Goal: Task Accomplishment & Management: Manage account settings

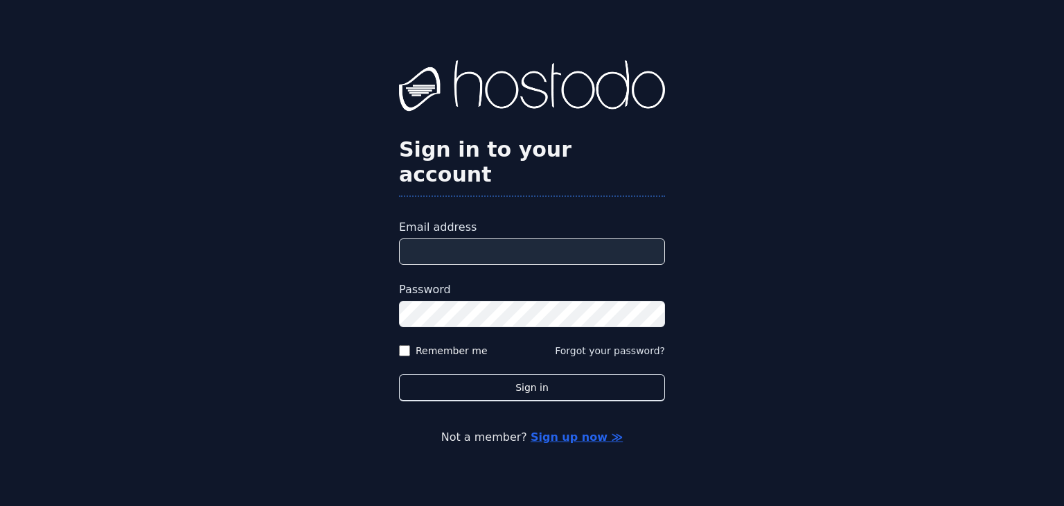
type input "**********"
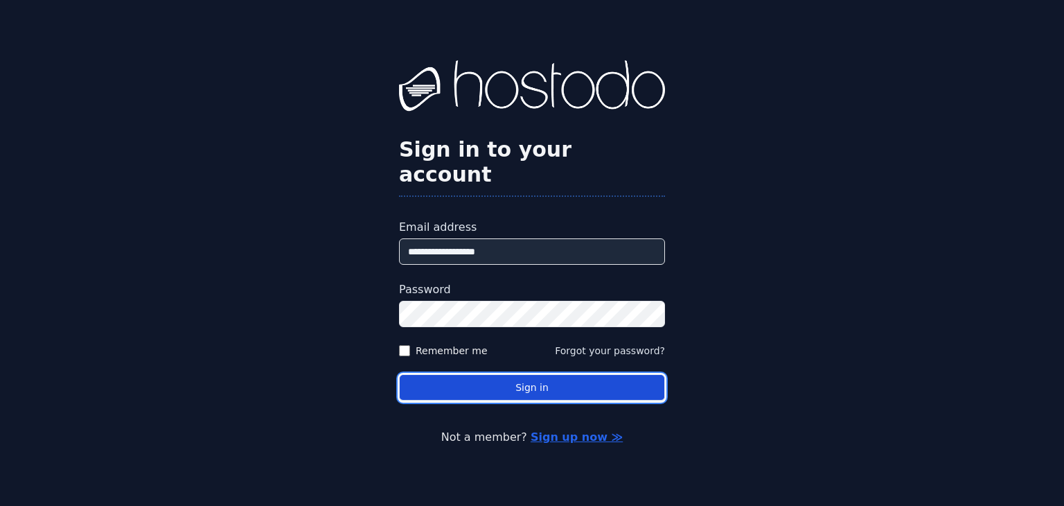
click at [529, 378] on button "Sign in" at bounding box center [532, 387] width 266 height 27
click at [534, 376] on button "Sign in" at bounding box center [532, 387] width 266 height 27
click at [520, 382] on button "Sign in" at bounding box center [532, 387] width 266 height 27
click at [510, 374] on button "Sign in" at bounding box center [532, 387] width 266 height 27
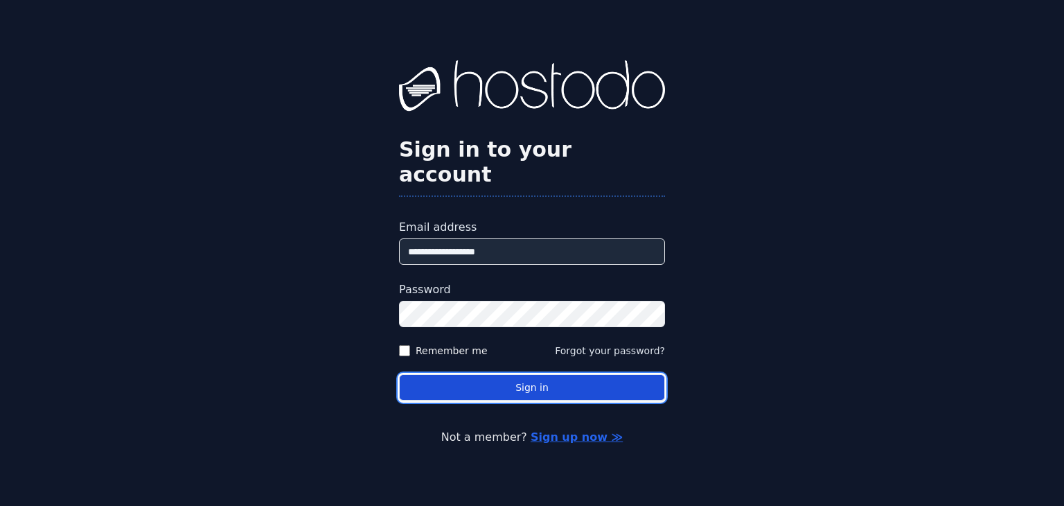
click at [507, 374] on button "Sign in" at bounding box center [532, 387] width 266 height 27
click at [515, 378] on button "Sign in" at bounding box center [532, 387] width 266 height 27
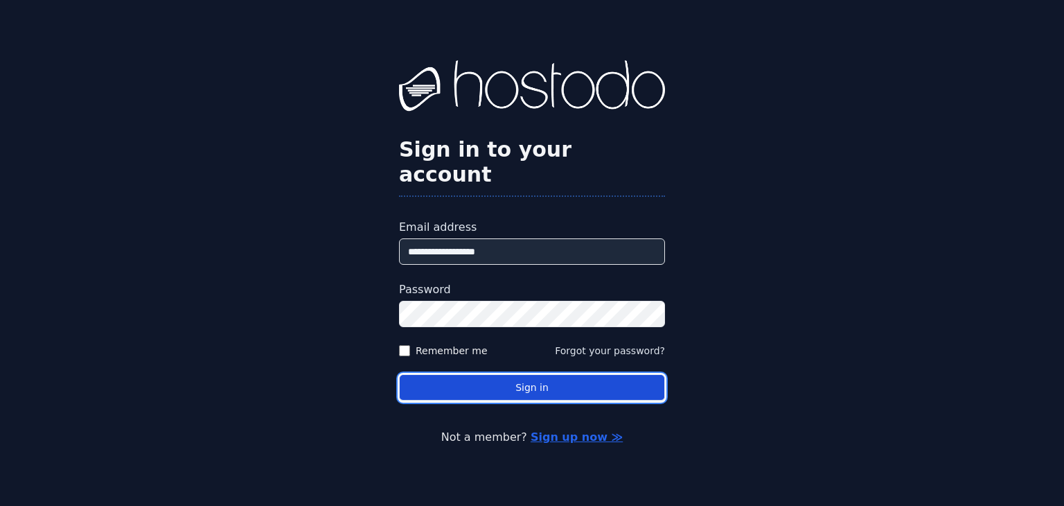
click at [515, 378] on button "Sign in" at bounding box center [532, 387] width 266 height 27
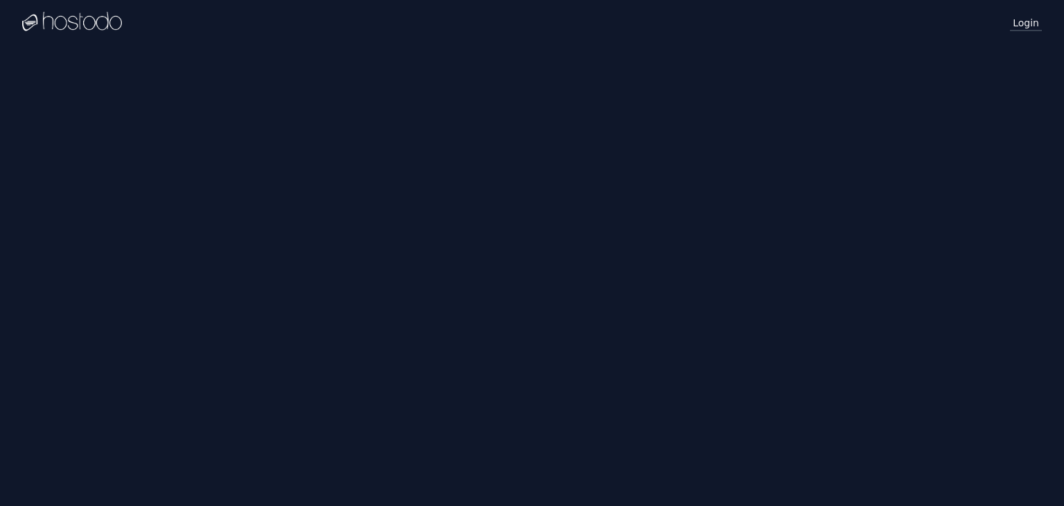
click at [1028, 21] on link "Login" at bounding box center [1026, 22] width 32 height 18
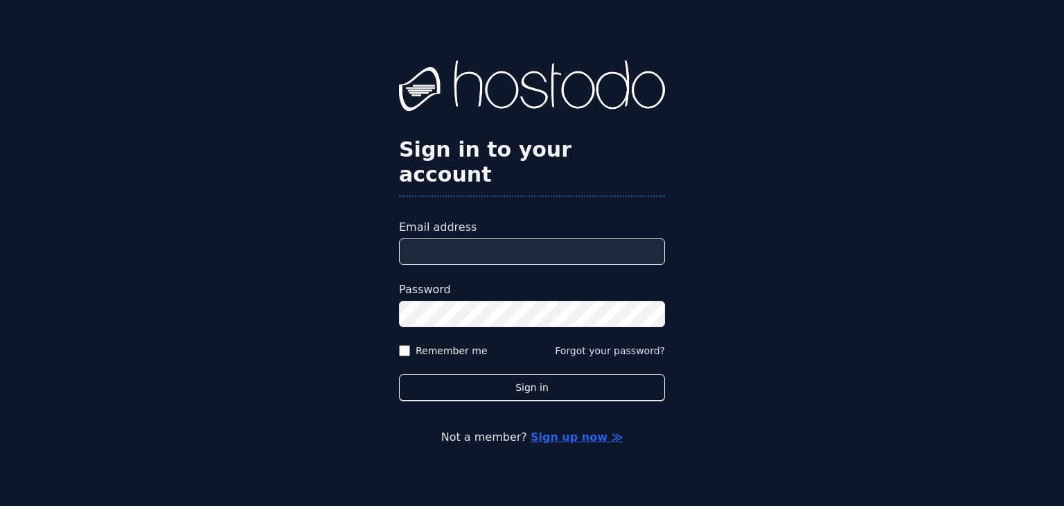
click at [513, 238] on input "Email address" at bounding box center [532, 251] width 266 height 26
type input "**********"
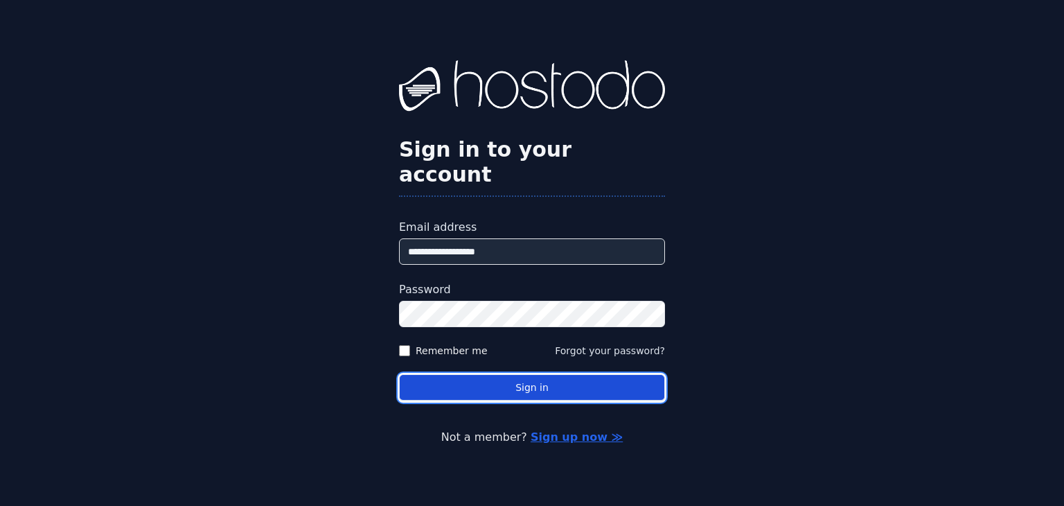
click at [527, 384] on button "Sign in" at bounding box center [532, 387] width 266 height 27
click at [540, 374] on button "Sign in" at bounding box center [532, 387] width 266 height 27
click at [525, 374] on button "Sign in" at bounding box center [532, 387] width 266 height 27
click at [524, 374] on button "Sign in" at bounding box center [532, 387] width 266 height 27
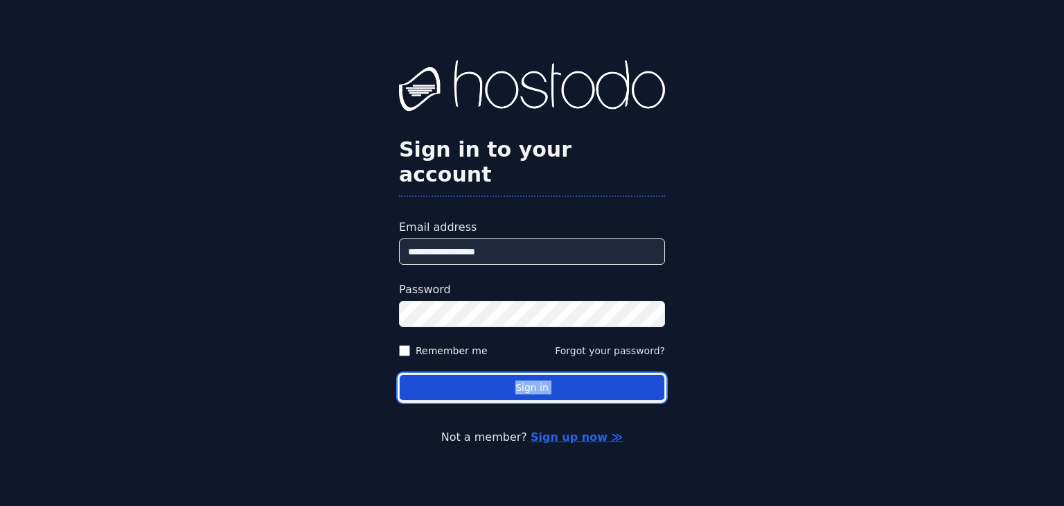
click at [524, 374] on button "Sign in" at bounding box center [532, 387] width 266 height 27
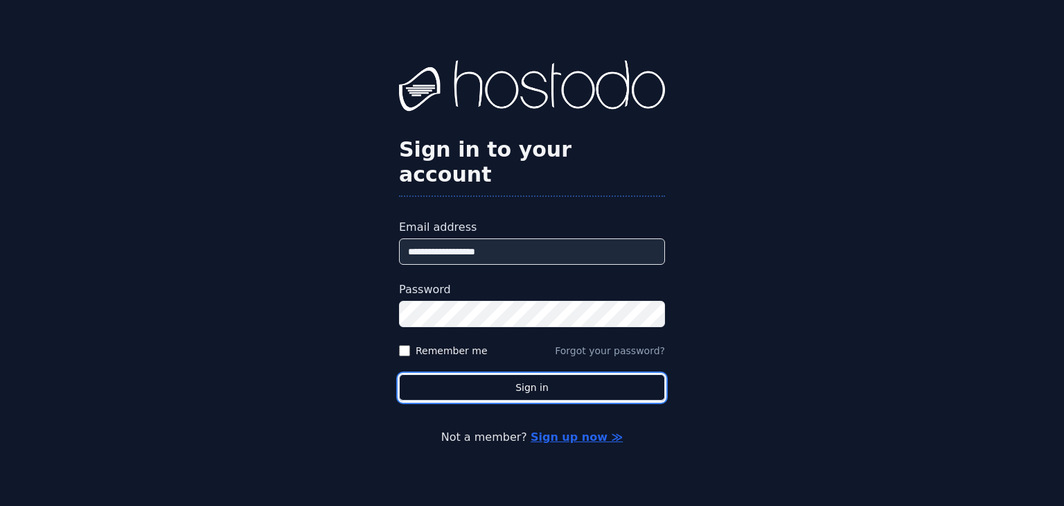
drag, startPoint x: 521, startPoint y: 373, endPoint x: 559, endPoint y: 343, distance: 47.8
click at [520, 376] on button "Sign in" at bounding box center [532, 387] width 266 height 27
